Goal: Information Seeking & Learning: Learn about a topic

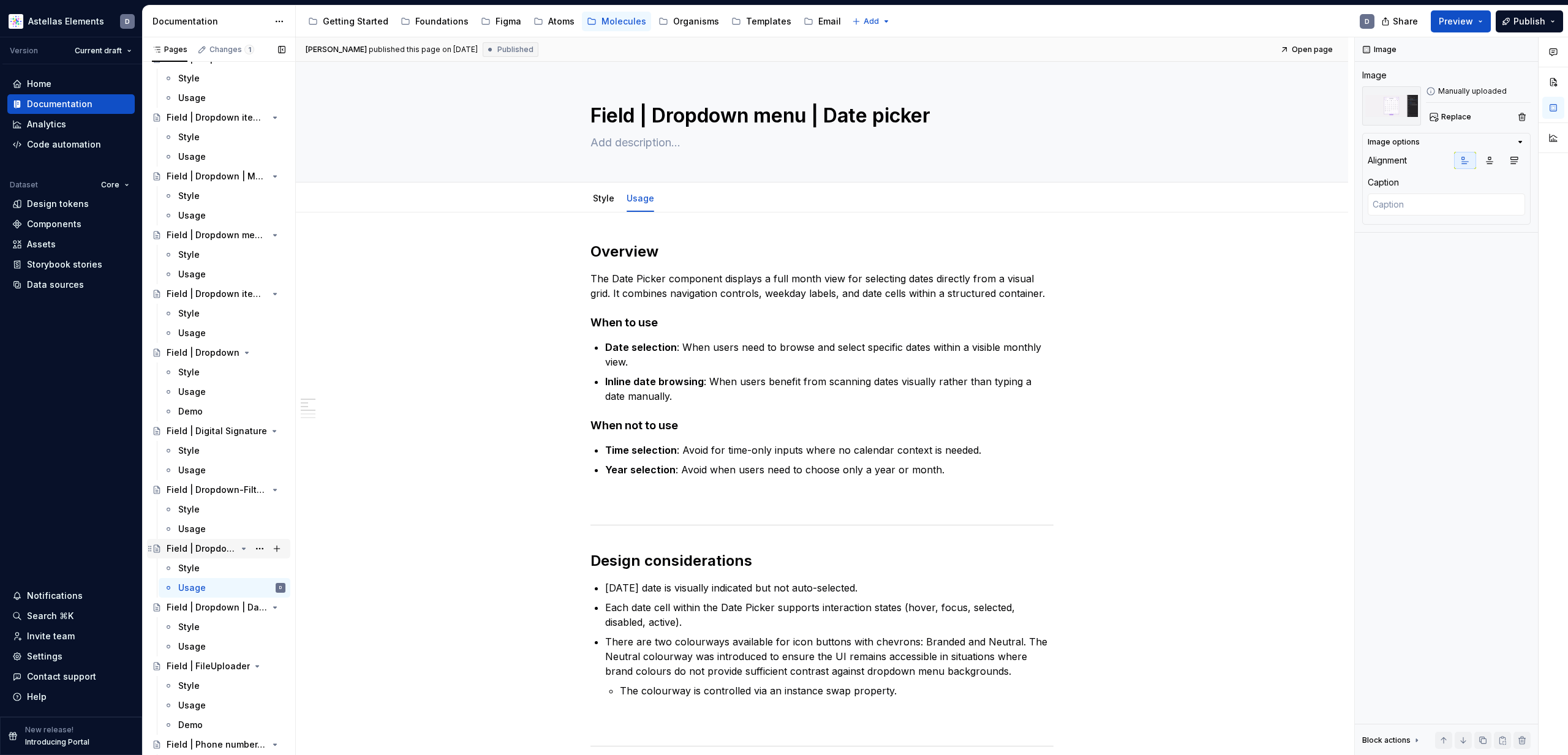
click at [223, 545] on div "Field | Dropdown menu | Date picker" at bounding box center [201, 549] width 70 height 12
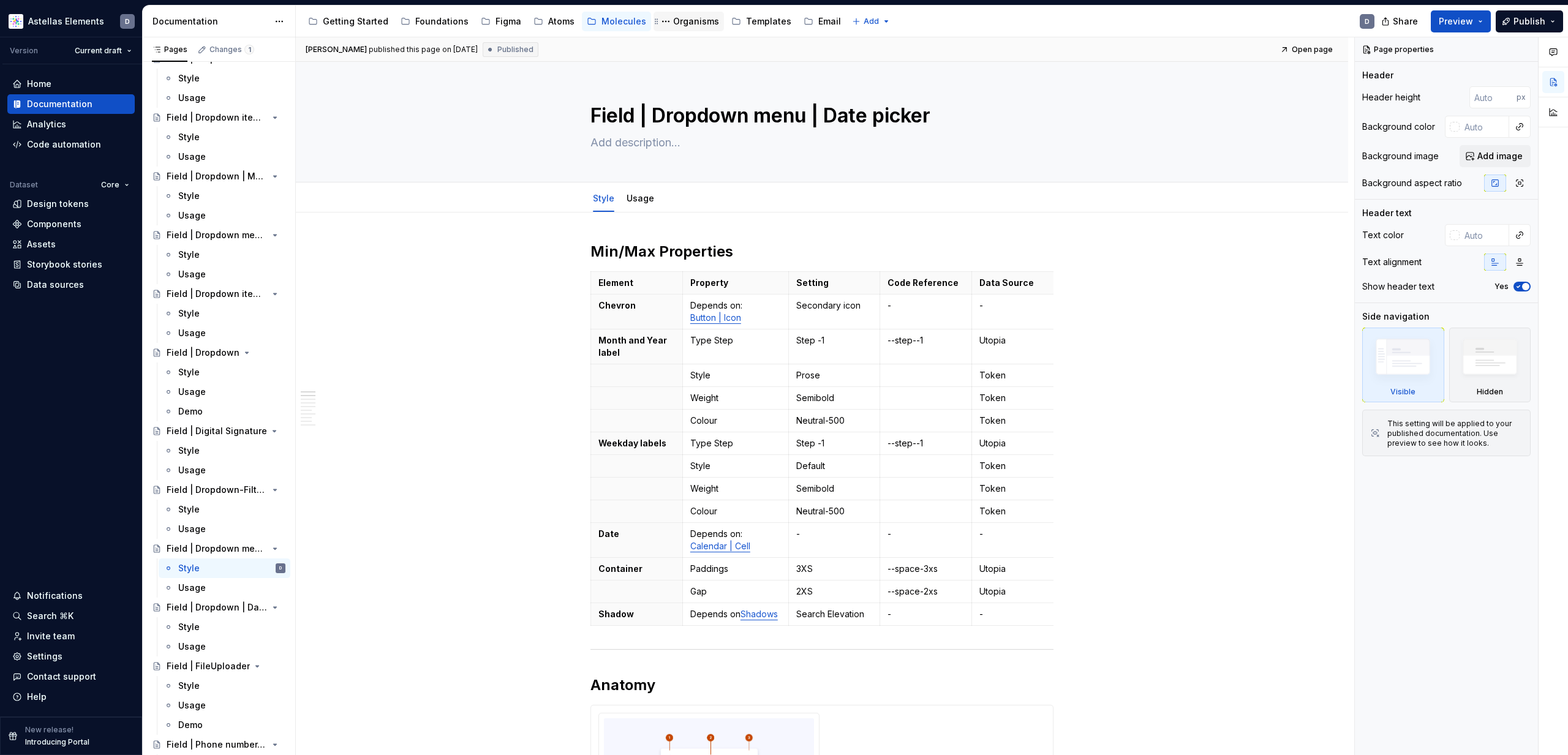
click at [683, 21] on div "Organisms" at bounding box center [696, 21] width 46 height 12
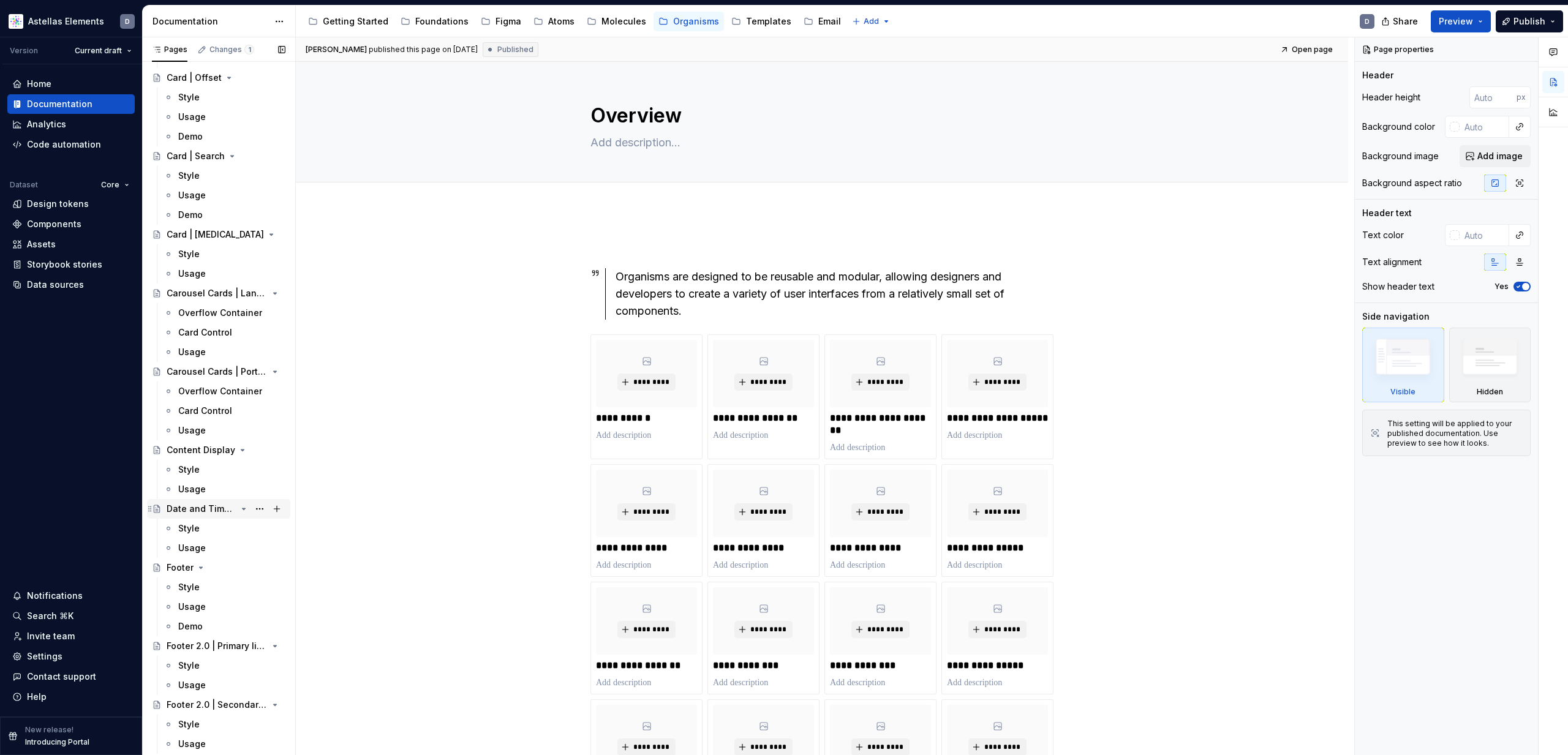
scroll to position [692, 0]
click at [213, 506] on div "Date and Time Picker" at bounding box center [201, 504] width 70 height 12
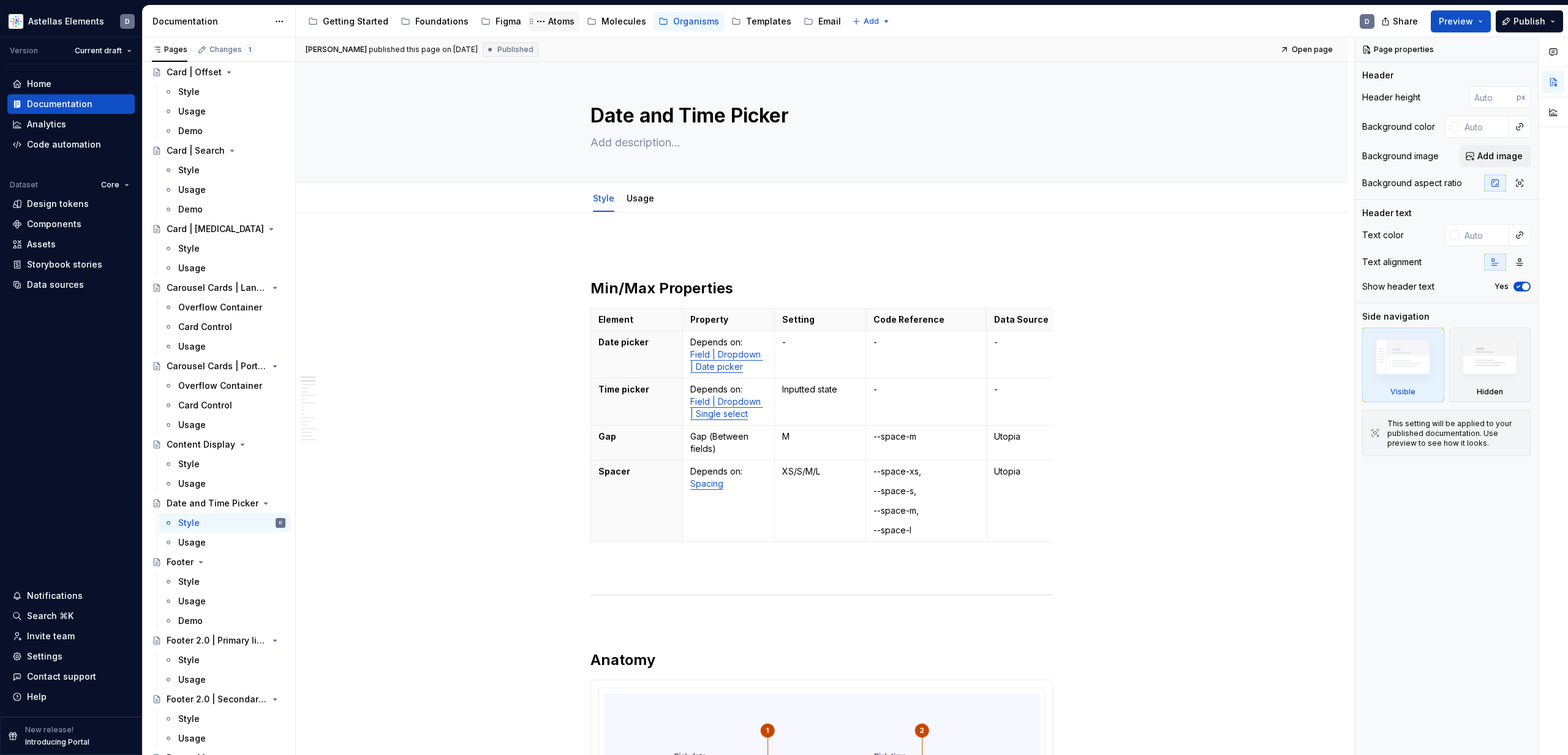
click at [559, 23] on div "Atoms" at bounding box center [561, 21] width 27 height 12
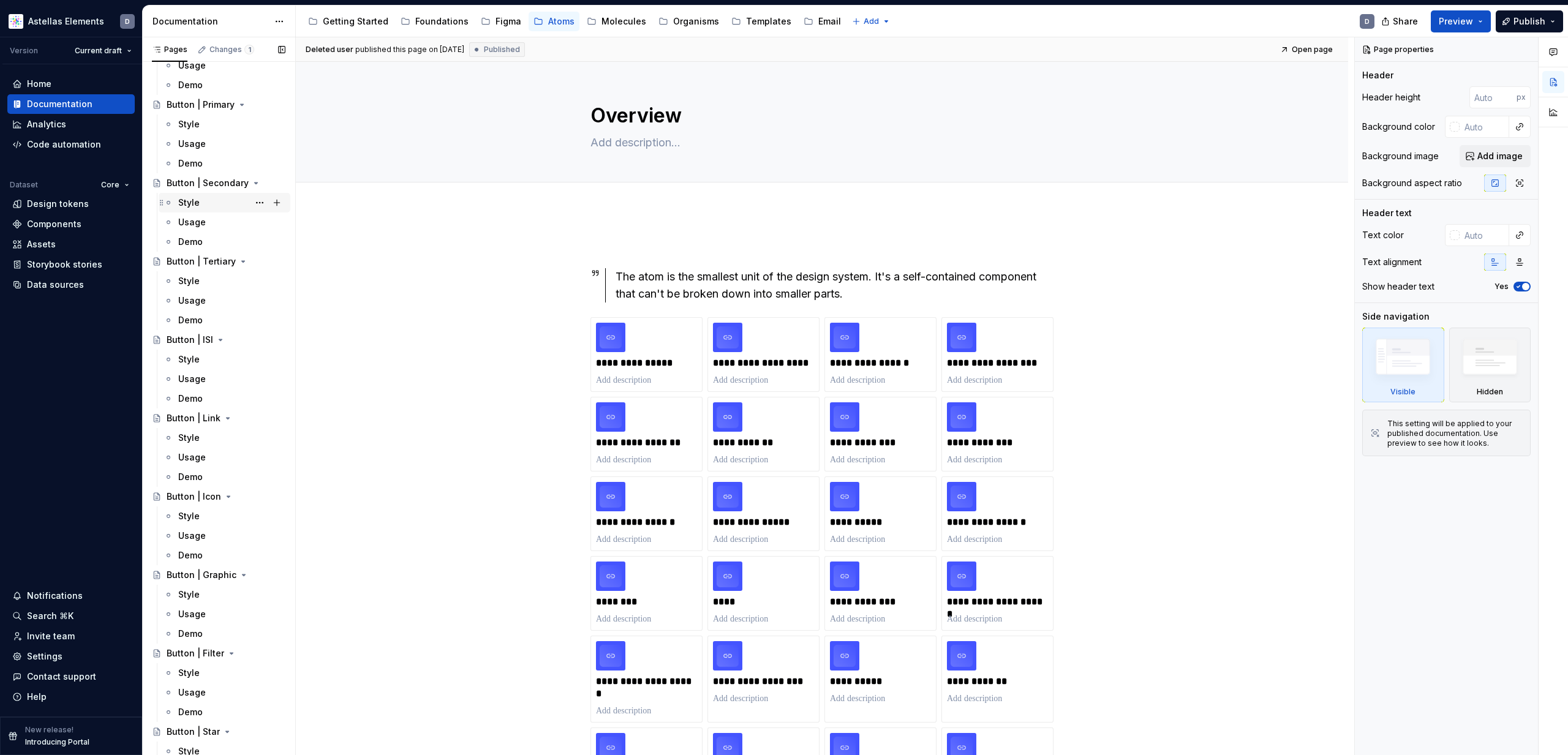
scroll to position [175, 0]
click at [186, 496] on div "Button | Icon" at bounding box center [194, 492] width 55 height 12
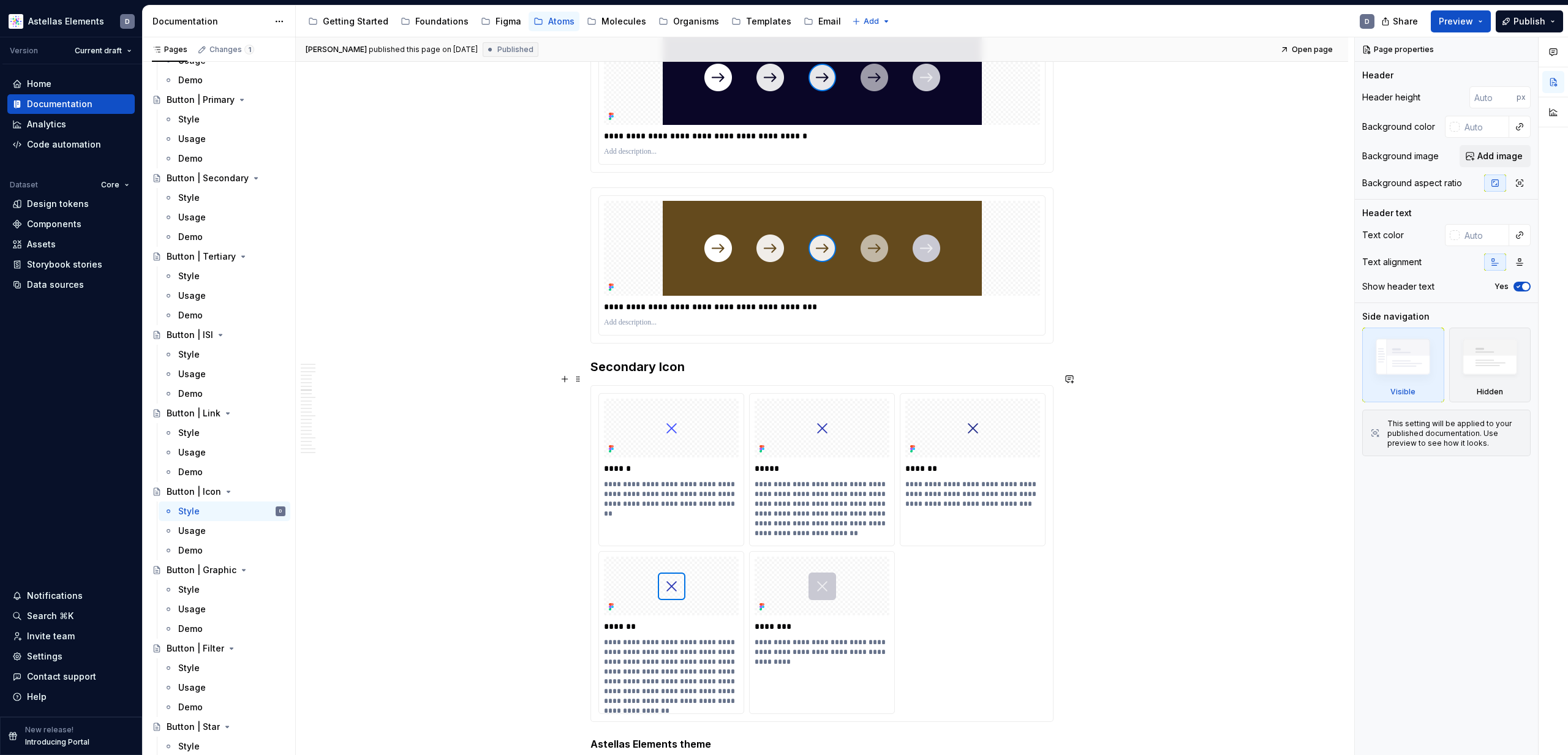
scroll to position [3894, 0]
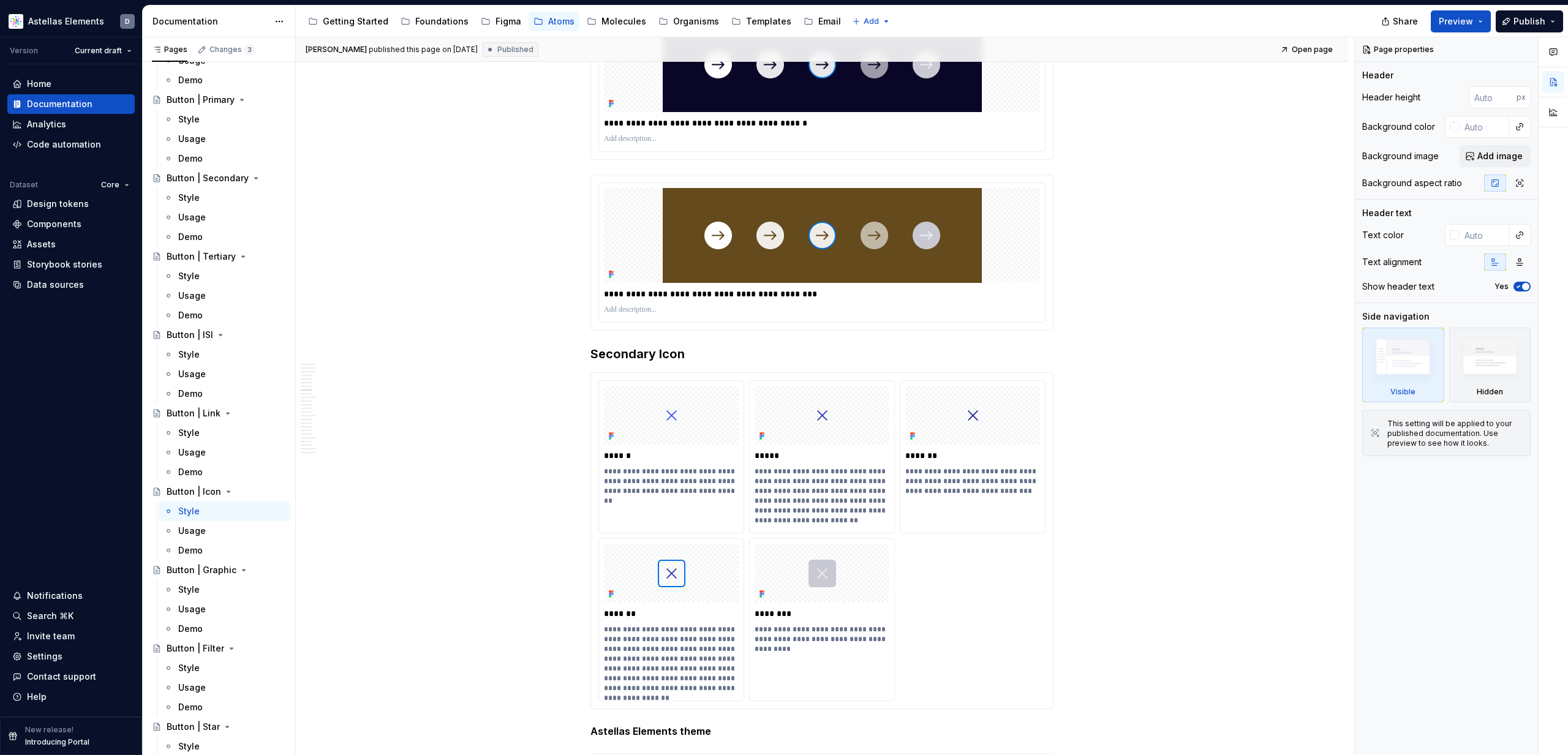
type textarea "*"
